Goal: Information Seeking & Learning: Learn about a topic

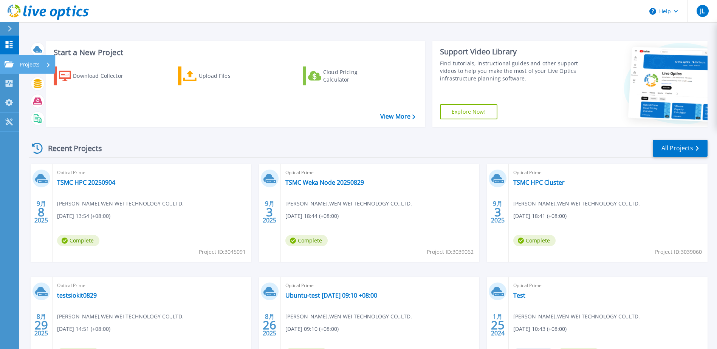
click at [35, 67] on p "Projects" at bounding box center [30, 65] width 20 height 20
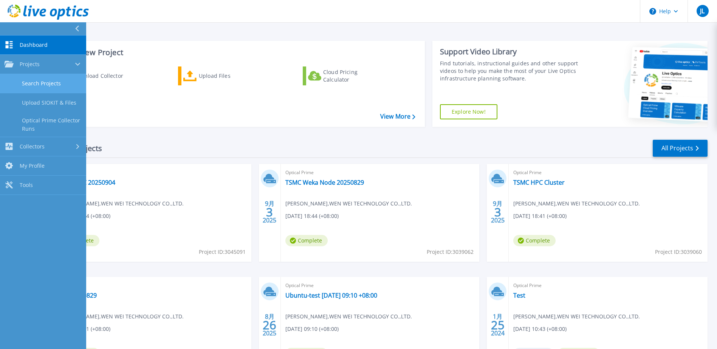
click at [51, 84] on link "Search Projects" at bounding box center [43, 83] width 86 height 19
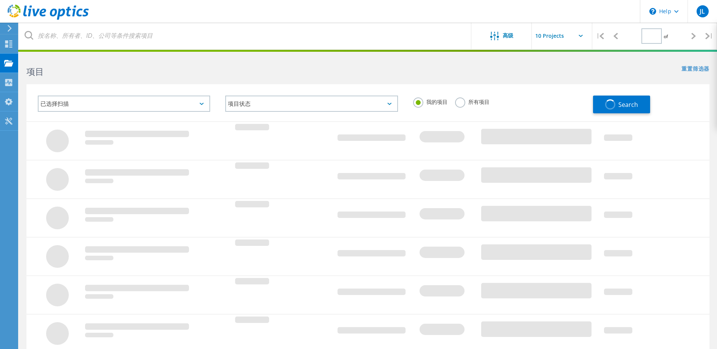
type input "1"
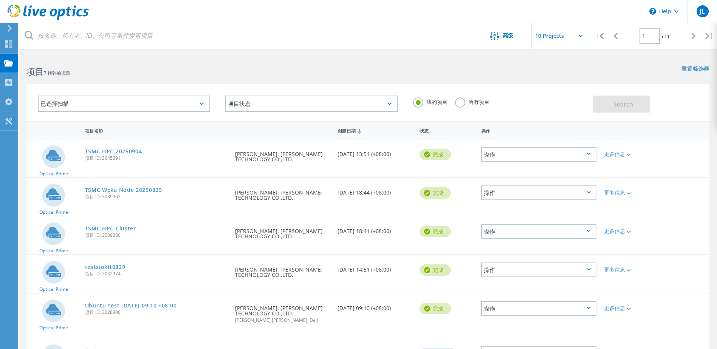
click at [236, 56] on div "项目 7 找到的项目" at bounding box center [193, 65] width 349 height 20
click at [128, 149] on link "TSMC HPC 20250904" at bounding box center [113, 151] width 57 height 5
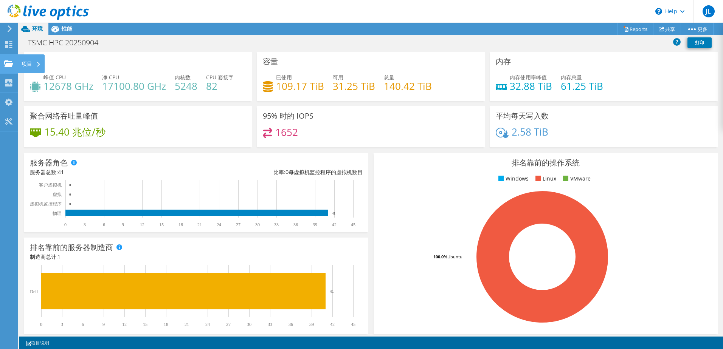
click at [23, 62] on div "项目" at bounding box center [31, 63] width 27 height 19
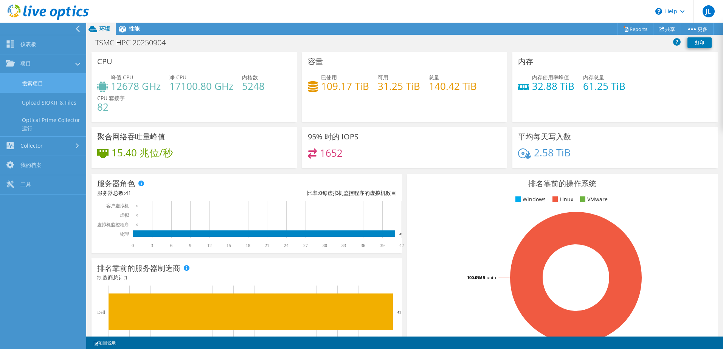
click at [50, 82] on link "搜索项目" at bounding box center [43, 83] width 86 height 19
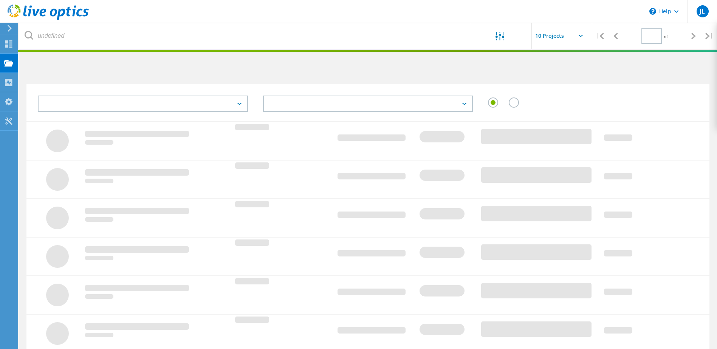
type input "1"
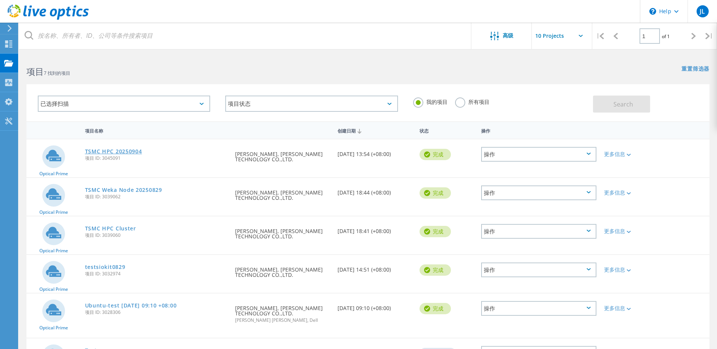
click at [115, 154] on link "TSMC HPC 20250904" at bounding box center [113, 151] width 57 height 5
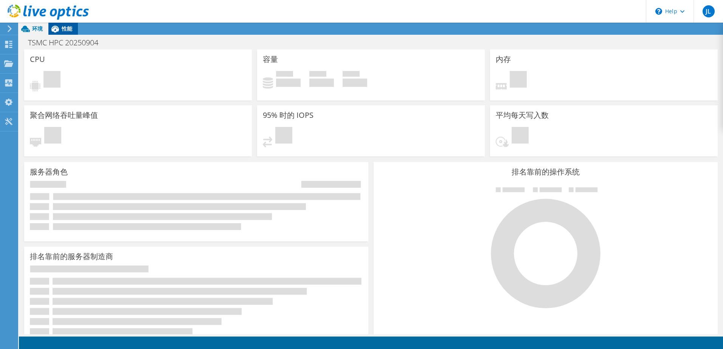
click at [68, 31] on span "性能" at bounding box center [67, 28] width 11 height 7
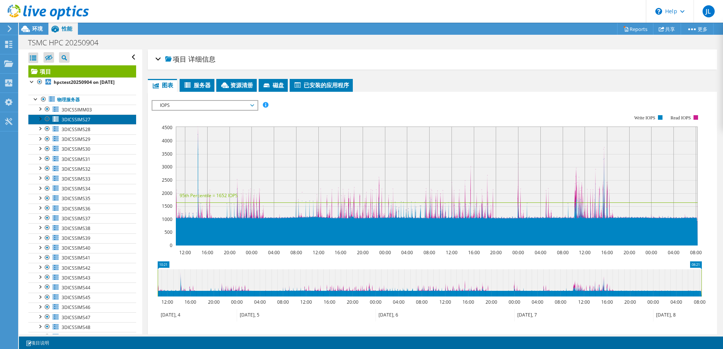
click at [85, 119] on span "3DICSSIMS27" at bounding box center [76, 119] width 29 height 6
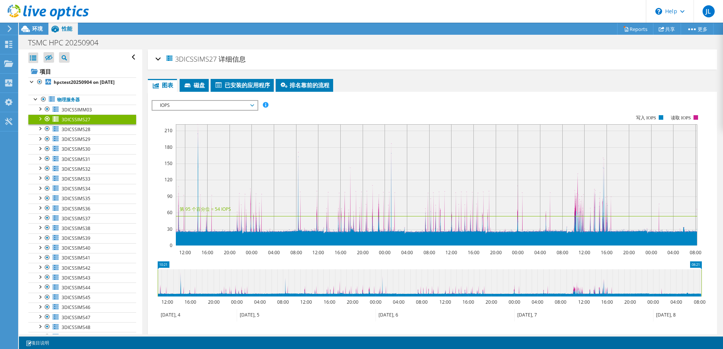
click at [196, 104] on span "IOPS" at bounding box center [204, 105] width 97 height 9
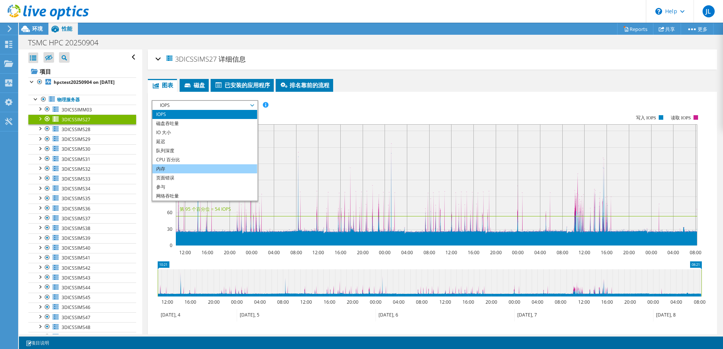
click at [201, 170] on li "内存" at bounding box center [204, 168] width 105 height 9
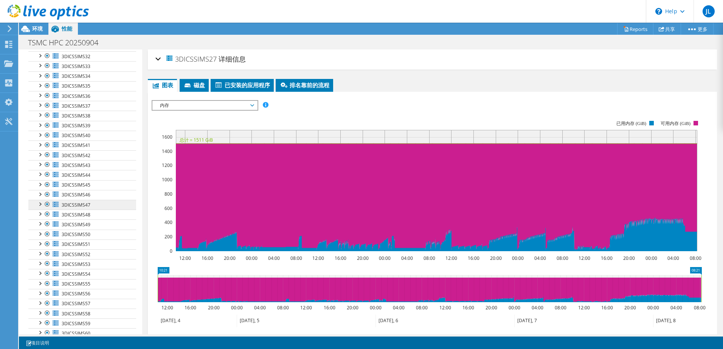
scroll to position [113, 0]
click at [90, 203] on link "3DICSSIMS47" at bounding box center [82, 204] width 108 height 10
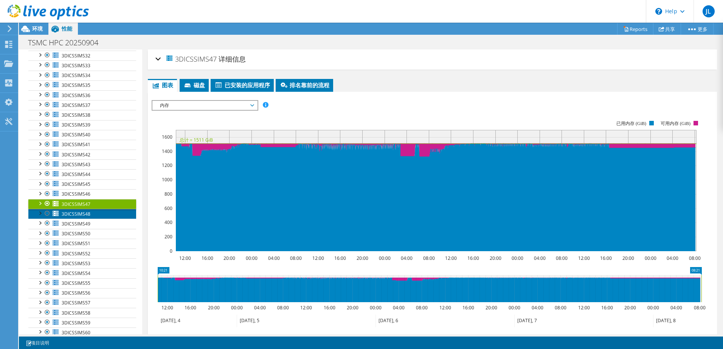
click at [94, 212] on link "3DICSSIMS48" at bounding box center [82, 214] width 108 height 10
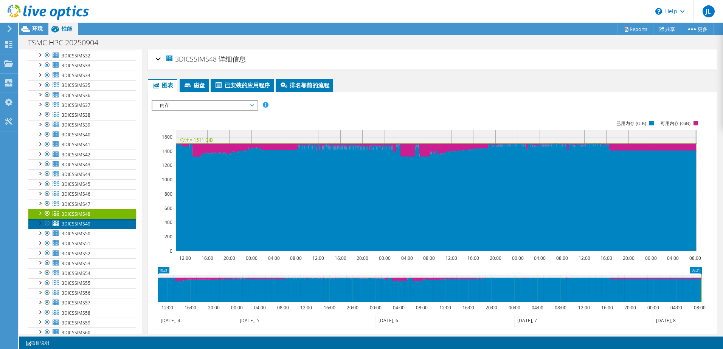
click at [85, 224] on span "3DICSSIMS49" at bounding box center [76, 224] width 29 height 6
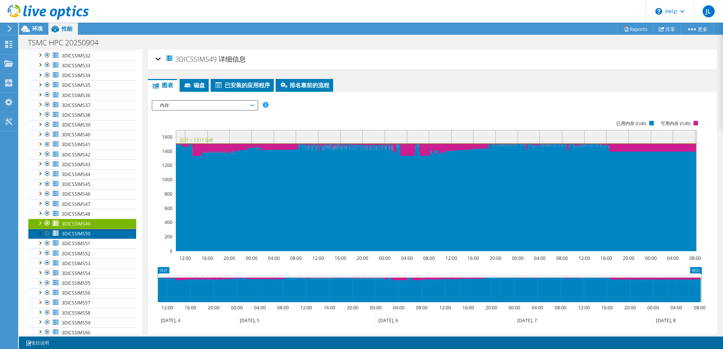
click at [84, 234] on span "3DICSSIMS50" at bounding box center [76, 234] width 29 height 6
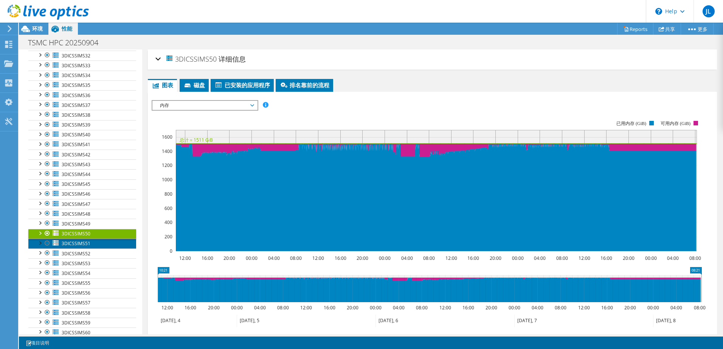
click at [83, 246] on span "3DICSSIMS51" at bounding box center [76, 243] width 29 height 6
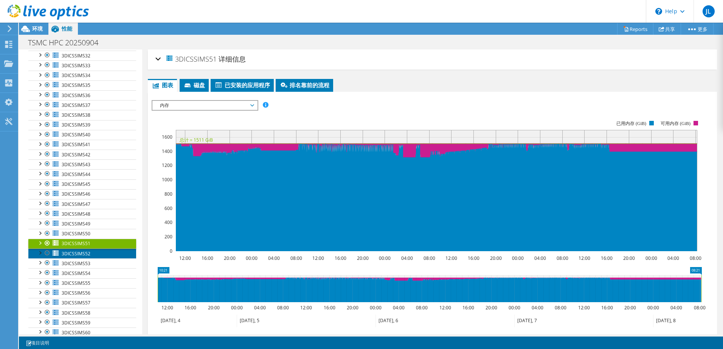
click at [84, 257] on link "3DICSSIMS52" at bounding box center [82, 254] width 108 height 10
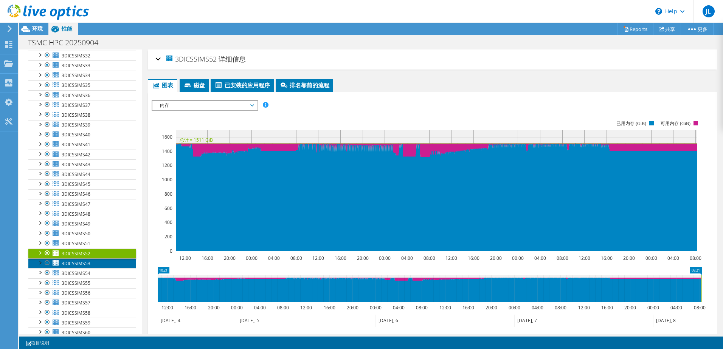
click at [85, 266] on span "3DICSSIMS53" at bounding box center [76, 263] width 29 height 6
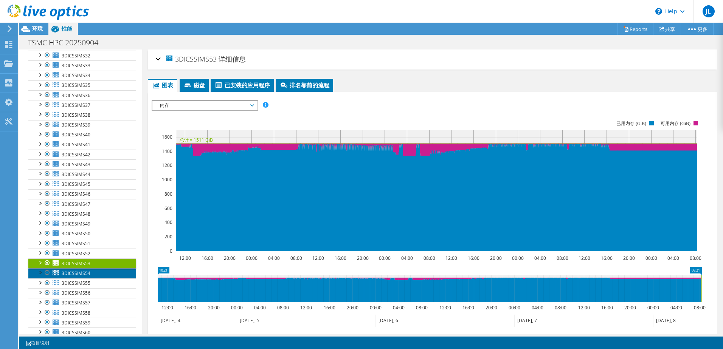
click at [83, 277] on link "3DICSSIMS54" at bounding box center [82, 273] width 108 height 10
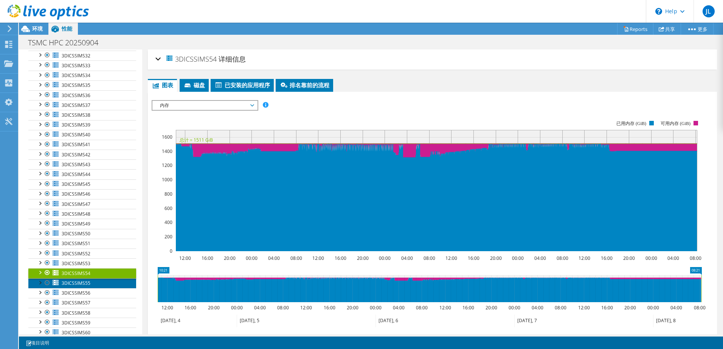
click at [83, 286] on span "3DICSSIMS55" at bounding box center [76, 283] width 29 height 6
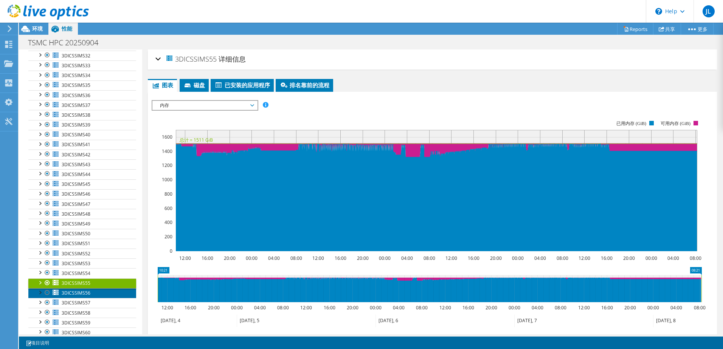
click at [89, 294] on span "3DICSSIMS56" at bounding box center [76, 293] width 29 height 6
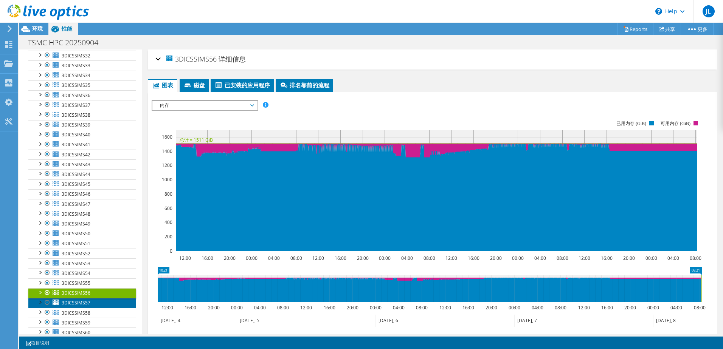
click at [88, 303] on span "3DICSSIMS57" at bounding box center [76, 303] width 29 height 6
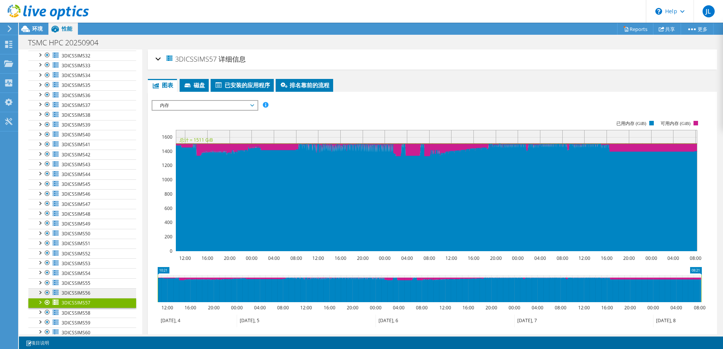
scroll to position [193, 0]
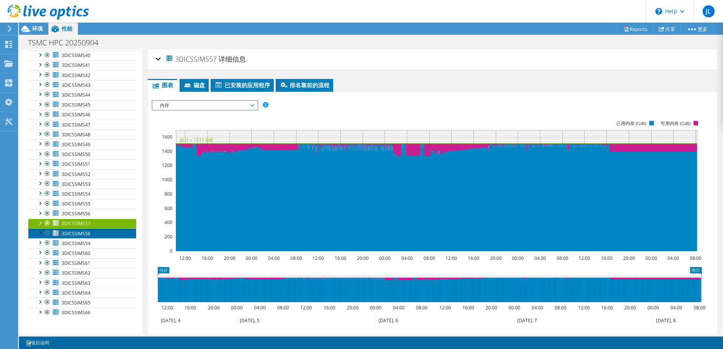
click at [90, 233] on span "3DICSSIMS58" at bounding box center [76, 234] width 29 height 6
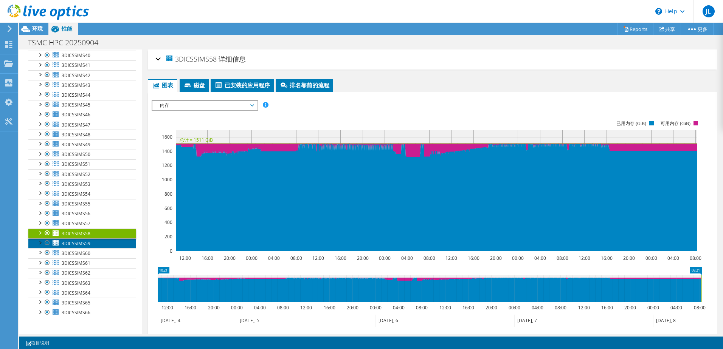
click at [85, 243] on span "3DICSSIMS59" at bounding box center [76, 243] width 29 height 6
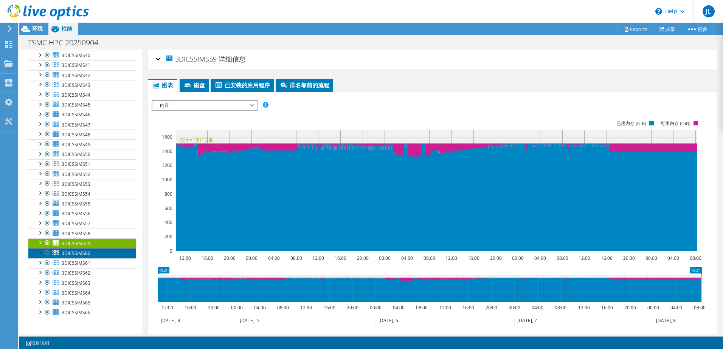
click at [80, 256] on span "3DICSSIMS60" at bounding box center [76, 253] width 29 height 6
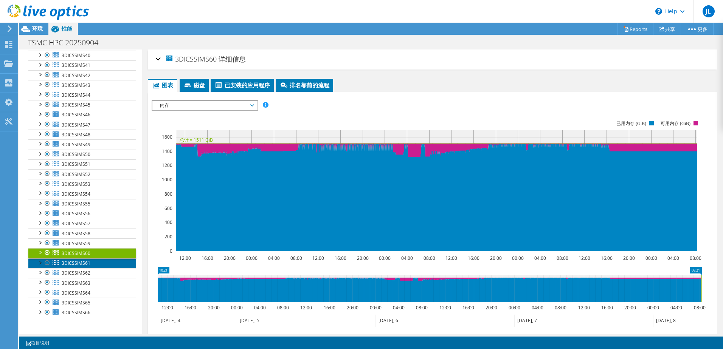
click at [79, 265] on span "3DICSSIMS61" at bounding box center [76, 263] width 29 height 6
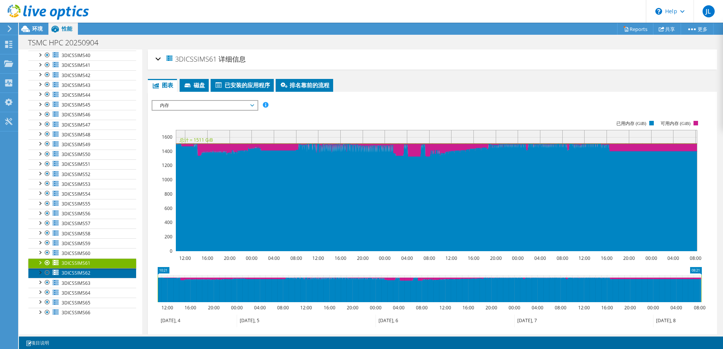
click at [79, 274] on span "3DICSSIMS62" at bounding box center [76, 273] width 29 height 6
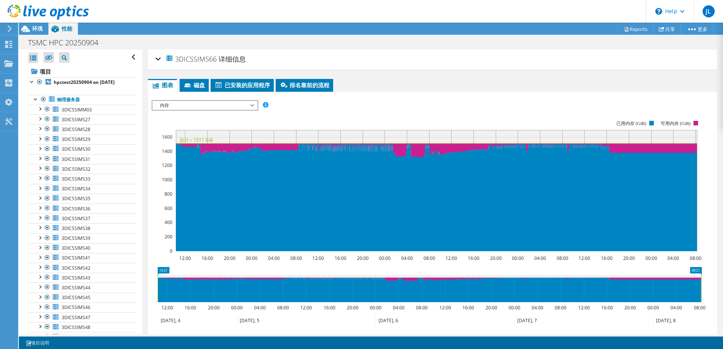
scroll to position [155, 0]
click at [452, 118] on rect at bounding box center [427, 185] width 550 height 151
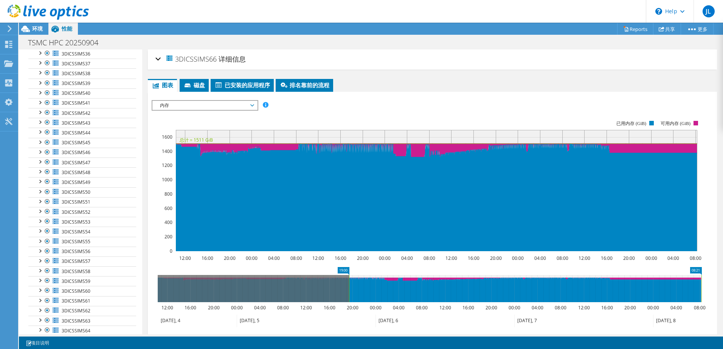
drag, startPoint x: 158, startPoint y: 290, endPoint x: 349, endPoint y: 283, distance: 191.3
click at [349, 283] on rect at bounding box center [348, 288] width 3 height 27
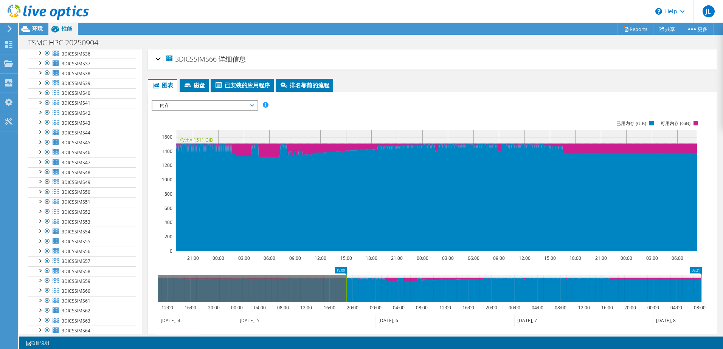
drag, startPoint x: 700, startPoint y: 286, endPoint x: 724, endPoint y: 287, distance: 23.9
click at [722, 287] on html "JL 最终用户 Jake Lo jake.lo@wwtech.com.tw WEN WEI TECHNOLOGY CO.,LTD. My Profile Lo…" at bounding box center [361, 174] width 723 height 349
click at [100, 246] on link "3DICSSIMS55" at bounding box center [82, 242] width 108 height 10
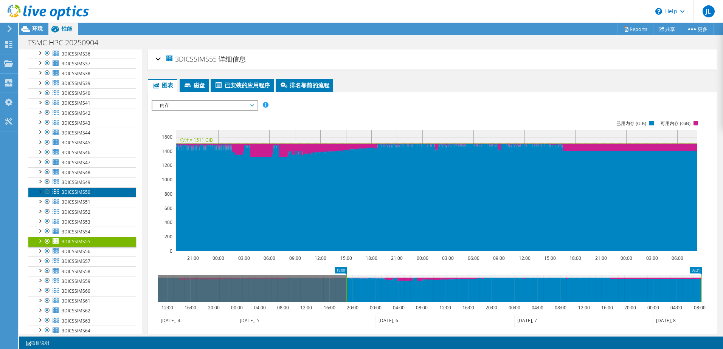
click at [100, 196] on link "3DICSSIMS50" at bounding box center [82, 192] width 108 height 10
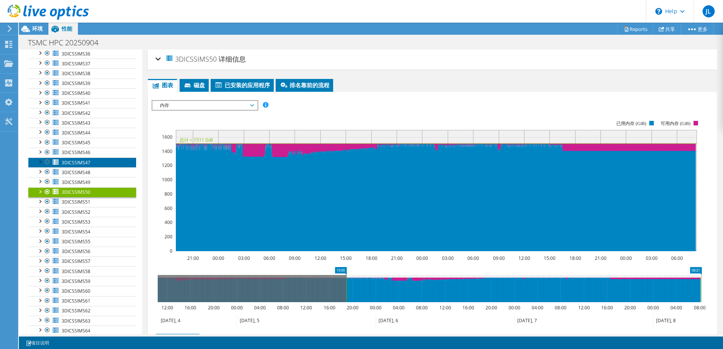
click at [99, 159] on link "3DICSSIMS47" at bounding box center [82, 163] width 108 height 10
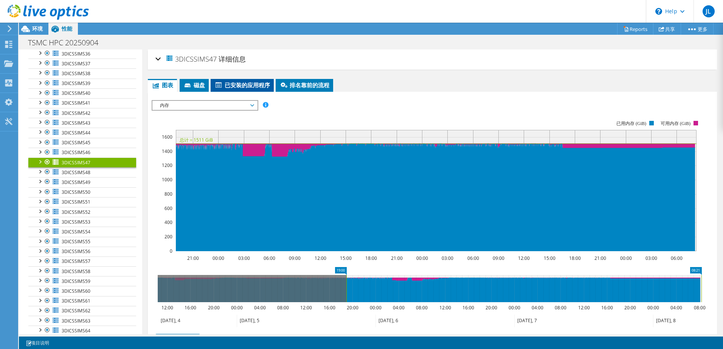
click at [265, 85] on span "已安装的应用程序" at bounding box center [242, 85] width 56 height 8
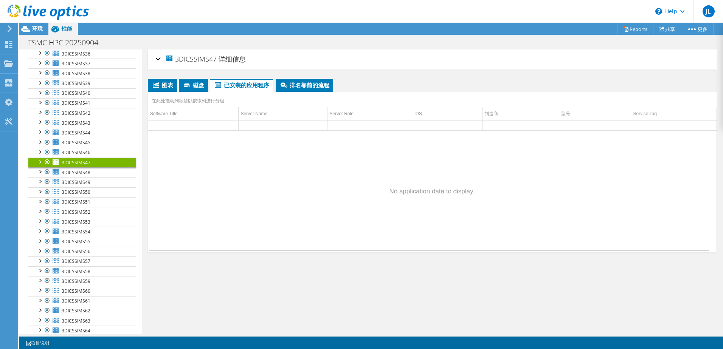
click at [39, 161] on div at bounding box center [40, 162] width 8 height 8
click at [181, 84] on li "磁盘" at bounding box center [193, 85] width 29 height 13
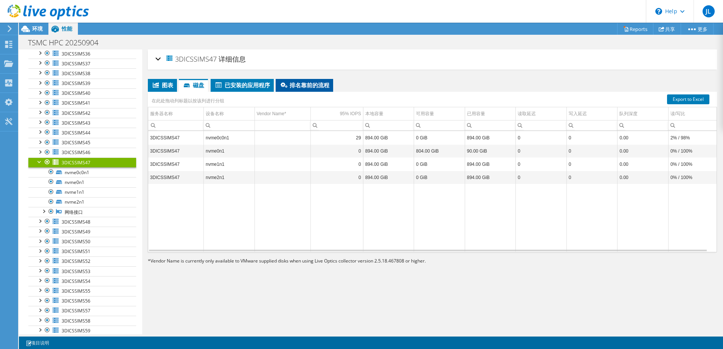
click at [315, 82] on span "排名靠前的流程" at bounding box center [304, 85] width 50 height 8
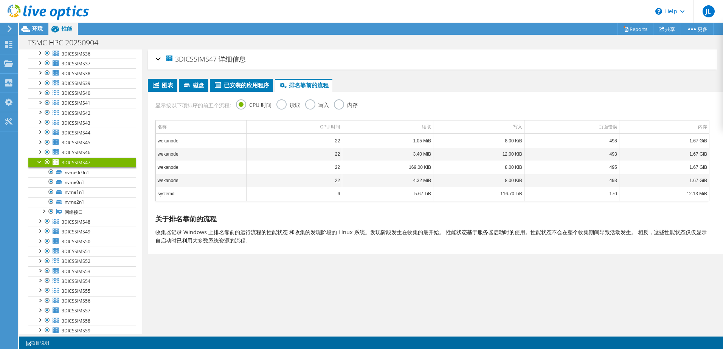
click at [280, 106] on label "读取" at bounding box center [288, 103] width 24 height 9
click at [0, 0] on input "读取" at bounding box center [0, 0] width 0 height 0
click at [315, 102] on label "写入" at bounding box center [317, 103] width 24 height 9
click at [0, 0] on input "写入" at bounding box center [0, 0] width 0 height 0
click at [276, 106] on label "读取" at bounding box center [288, 103] width 24 height 9
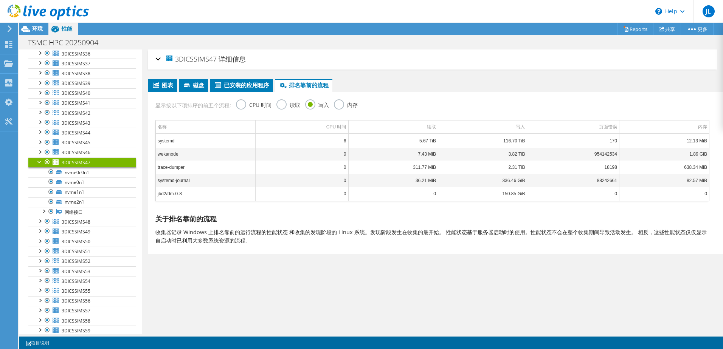
click at [0, 0] on input "读取" at bounding box center [0, 0] width 0 height 0
click at [305, 103] on label "写入" at bounding box center [317, 103] width 24 height 9
click at [0, 0] on input "写入" at bounding box center [0, 0] width 0 height 0
click at [341, 104] on label "内存" at bounding box center [346, 103] width 24 height 9
click at [0, 0] on input "内存" at bounding box center [0, 0] width 0 height 0
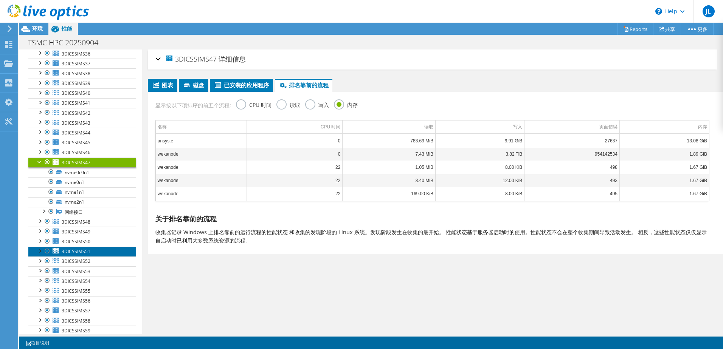
click at [82, 249] on span "3DICSSIMS51" at bounding box center [76, 251] width 29 height 6
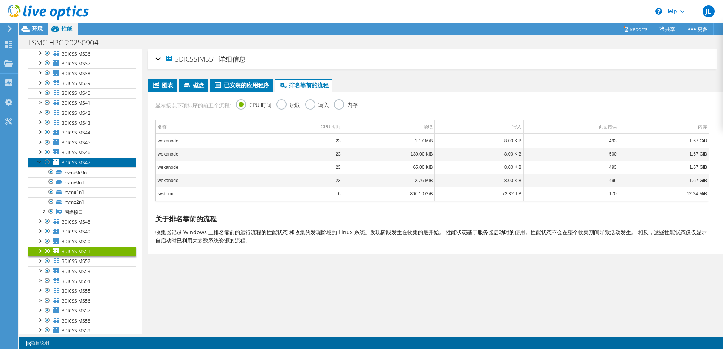
click at [87, 161] on span "3DICSSIMS47" at bounding box center [76, 162] width 29 height 6
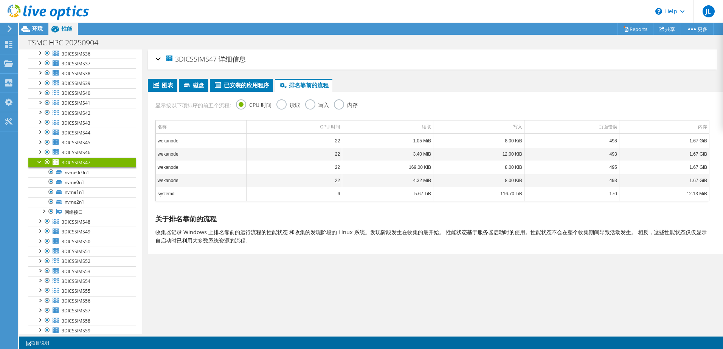
click at [337, 103] on label "内存" at bounding box center [346, 103] width 24 height 9
click at [0, 0] on input "内存" at bounding box center [0, 0] width 0 height 0
click at [253, 140] on td "0" at bounding box center [294, 140] width 96 height 13
click at [59, 108] on link "3DICSSIMS42" at bounding box center [82, 113] width 108 height 10
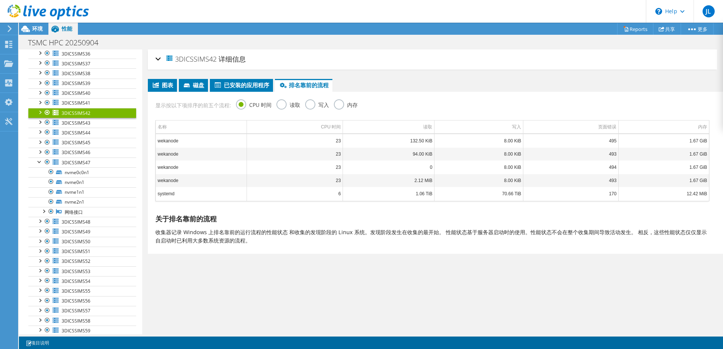
click at [350, 105] on label "内存" at bounding box center [346, 103] width 24 height 9
click at [0, 0] on input "内存" at bounding box center [0, 0] width 0 height 0
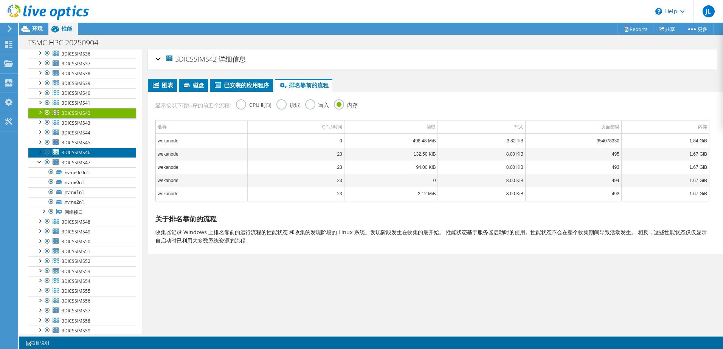
click at [98, 153] on link "3DICSSIMS46" at bounding box center [82, 153] width 108 height 10
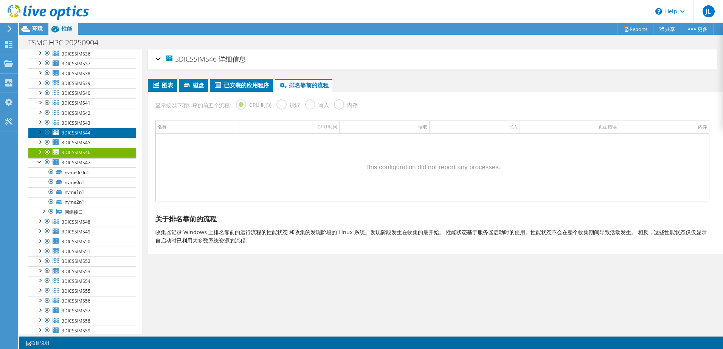
click at [100, 129] on link "3DICSSIMS44" at bounding box center [82, 133] width 108 height 10
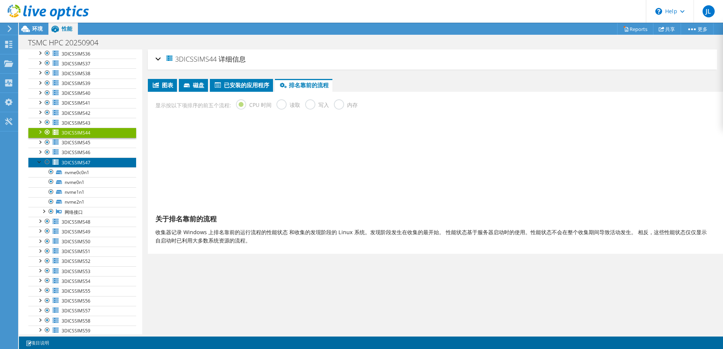
click at [103, 164] on link "3DICSSIMS47" at bounding box center [82, 163] width 108 height 10
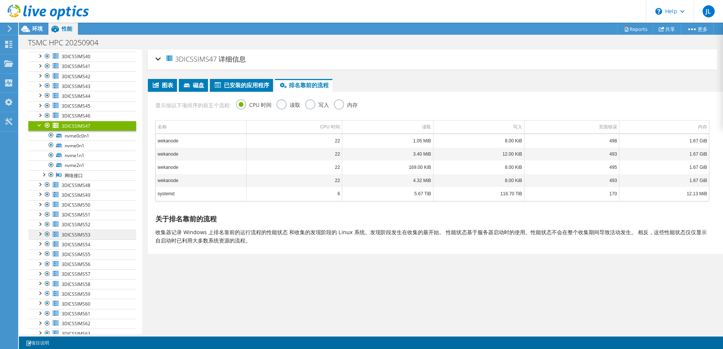
scroll to position [242, 0]
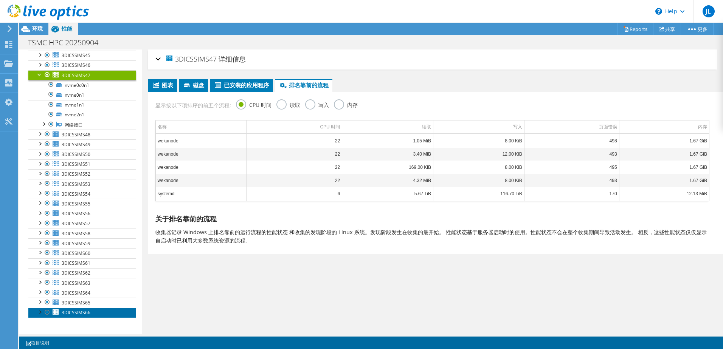
click at [99, 314] on link "3DICSSIMS66" at bounding box center [82, 313] width 108 height 10
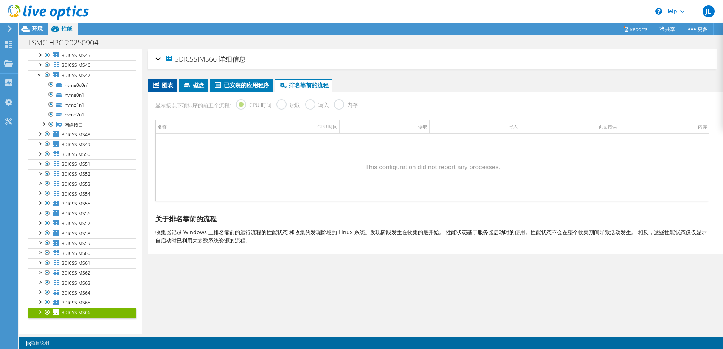
click at [167, 85] on span "图表" at bounding box center [163, 85] width 22 height 8
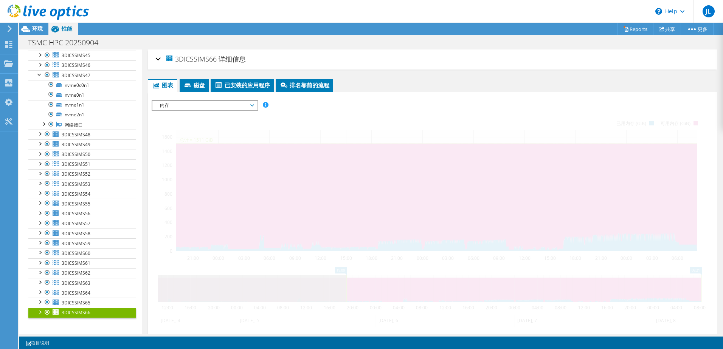
click at [228, 105] on span "内存" at bounding box center [204, 105] width 97 height 9
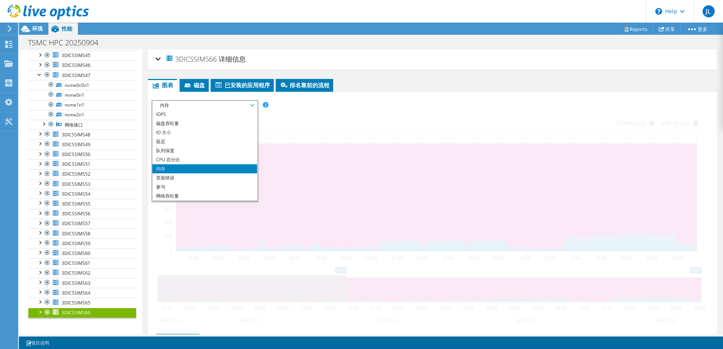
click at [228, 105] on span "内存" at bounding box center [204, 105] width 97 height 9
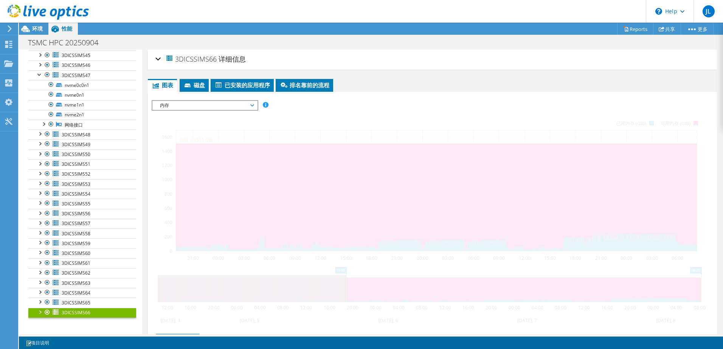
click at [229, 105] on span "内存" at bounding box center [204, 105] width 97 height 9
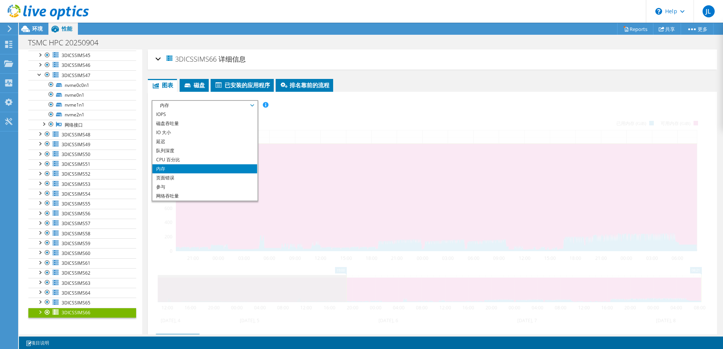
click at [190, 169] on li "内存" at bounding box center [204, 168] width 105 height 9
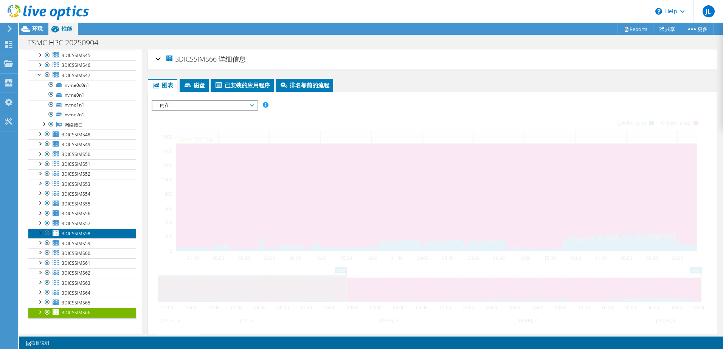
click at [78, 235] on span "3DICSSIMS58" at bounding box center [76, 234] width 29 height 6
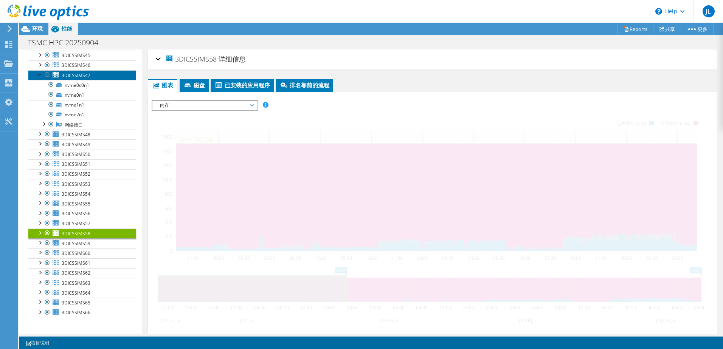
click at [94, 74] on link "3DICSSIMS47" at bounding box center [82, 75] width 108 height 10
